Goal: Task Accomplishment & Management: Complete application form

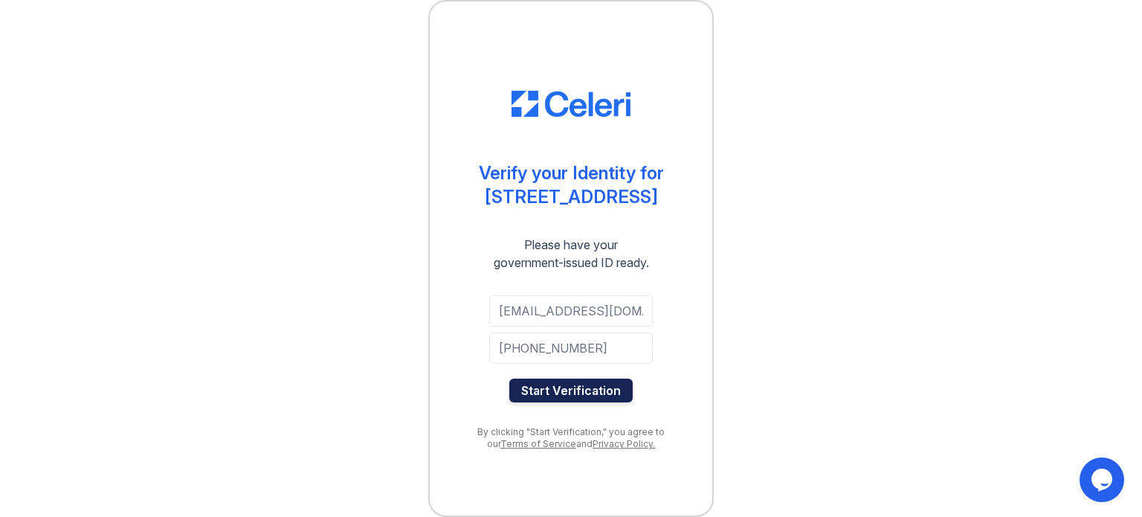
click at [577, 398] on button "Start Verification" at bounding box center [570, 390] width 123 height 24
